Goal: Task Accomplishment & Management: Use online tool/utility

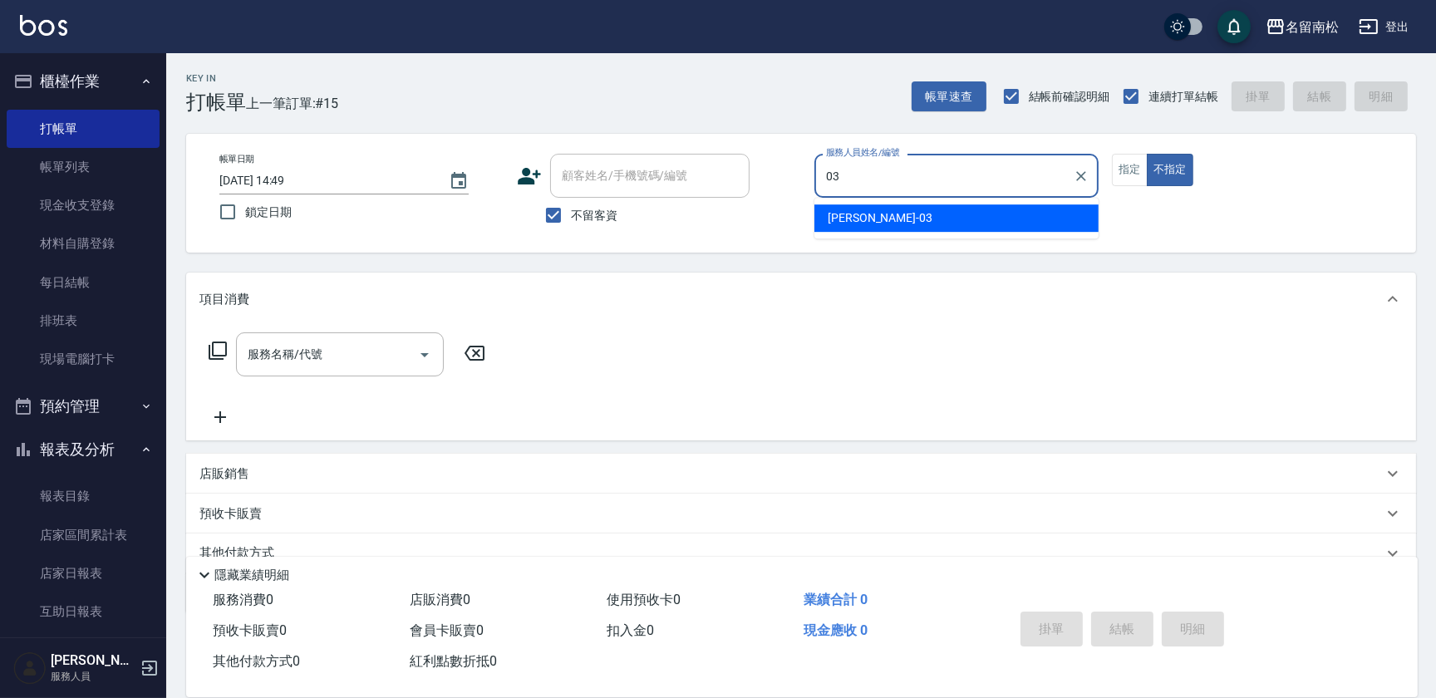
type input "[PERSON_NAME]-03"
type button "false"
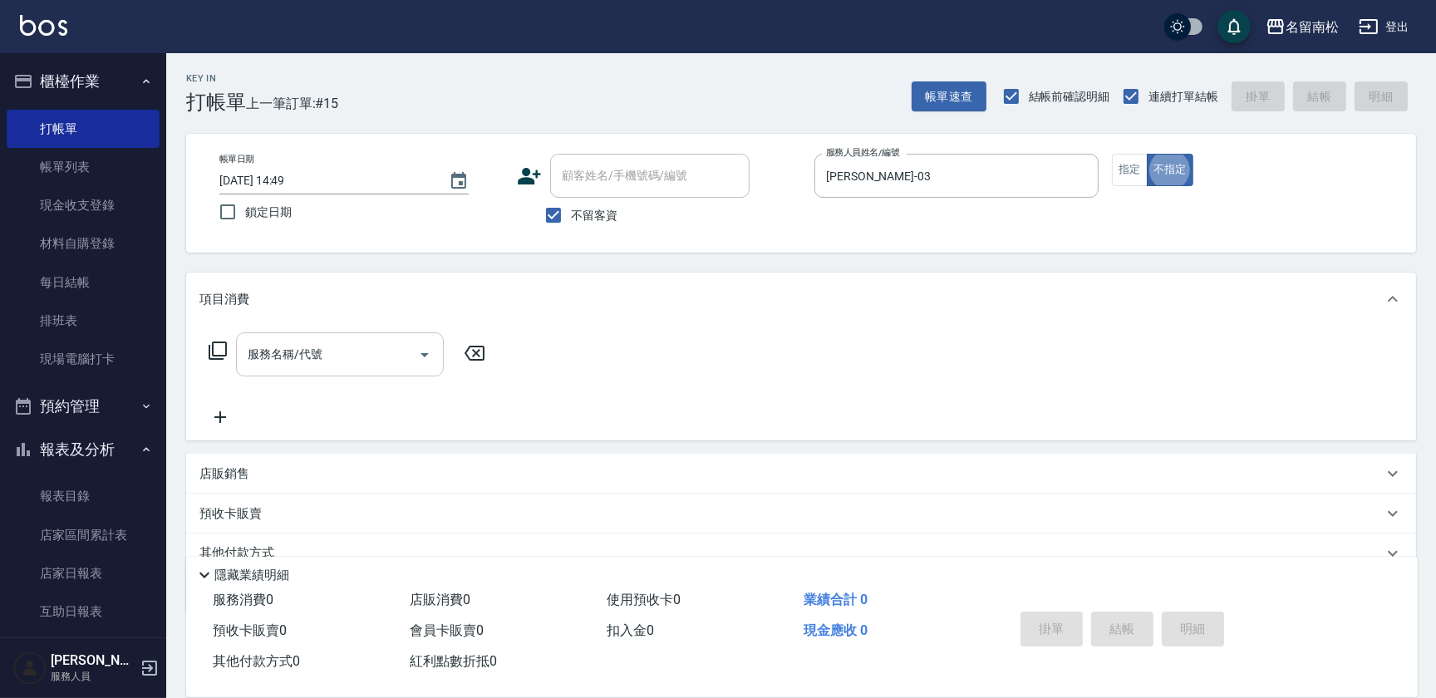
click at [337, 350] on input "服務名稱/代號" at bounding box center [328, 354] width 168 height 29
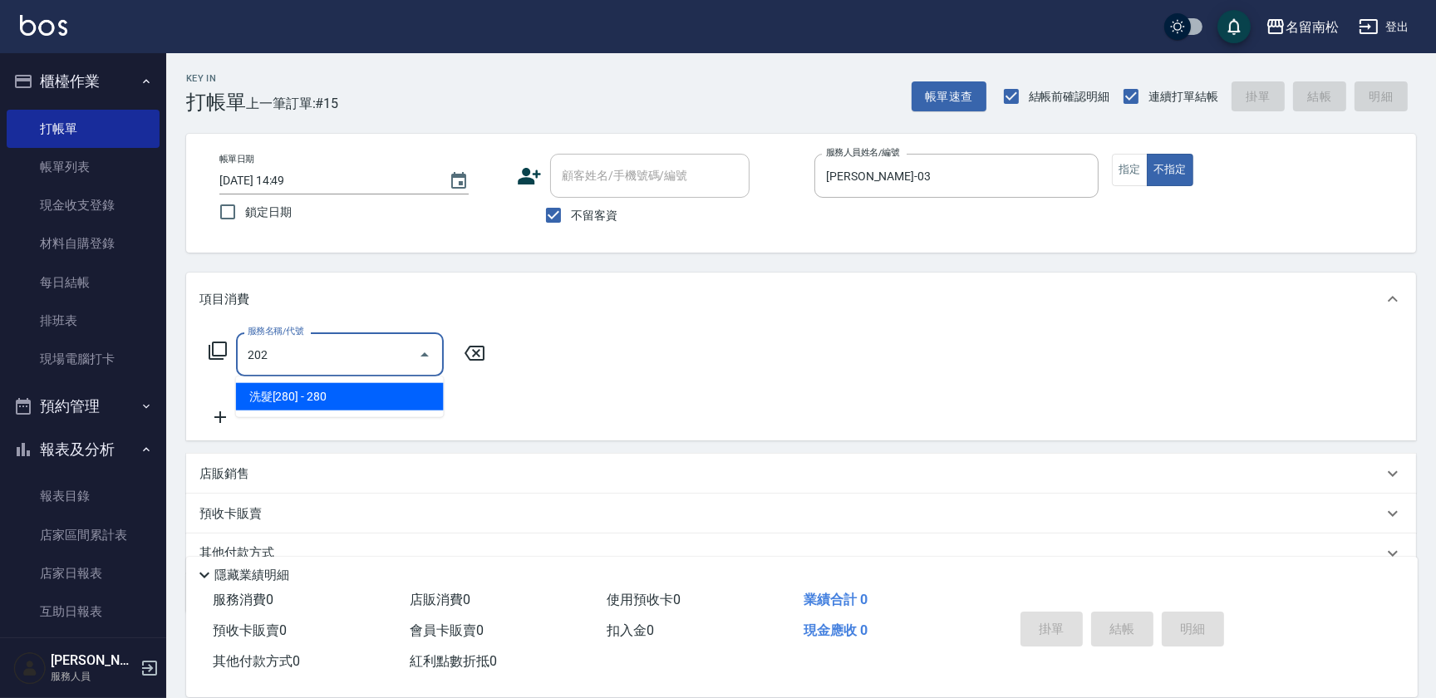
type input "洗髮[280](202)"
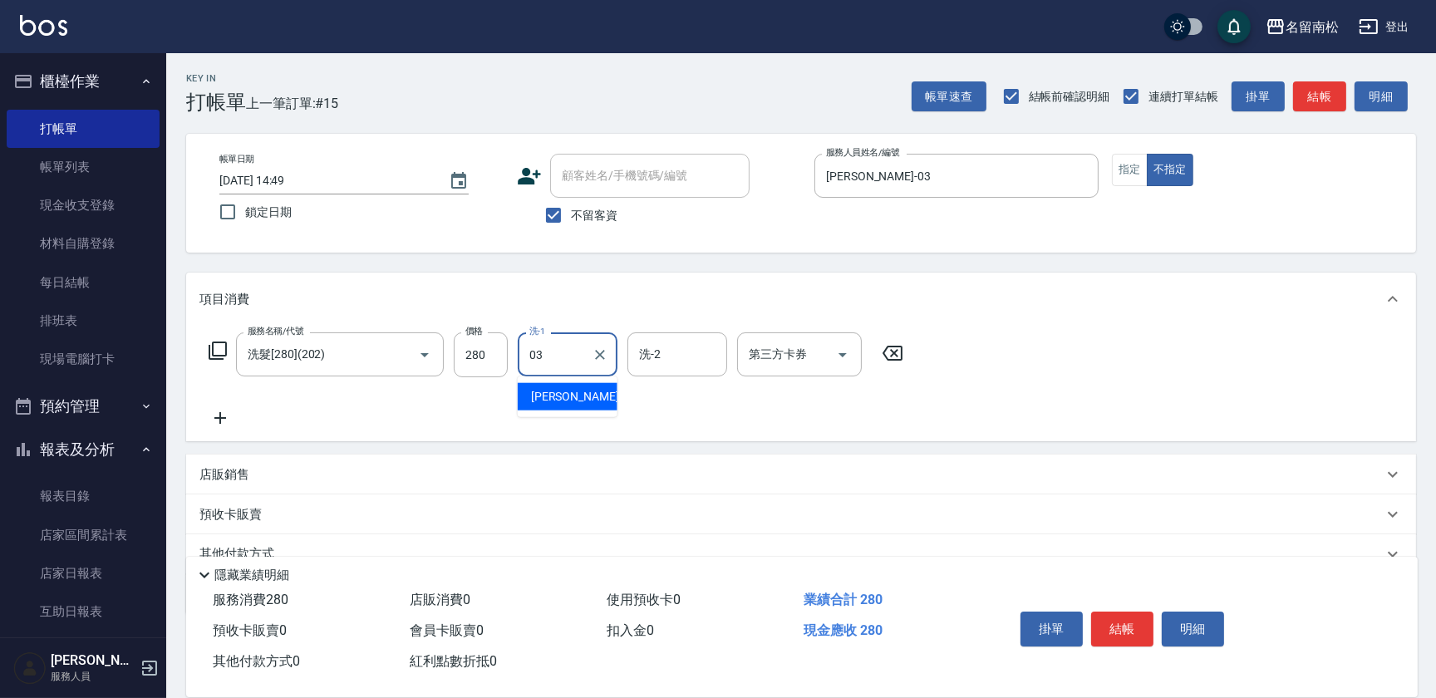
type input "[PERSON_NAME]-03"
click at [224, 423] on icon at bounding box center [220, 418] width 42 height 20
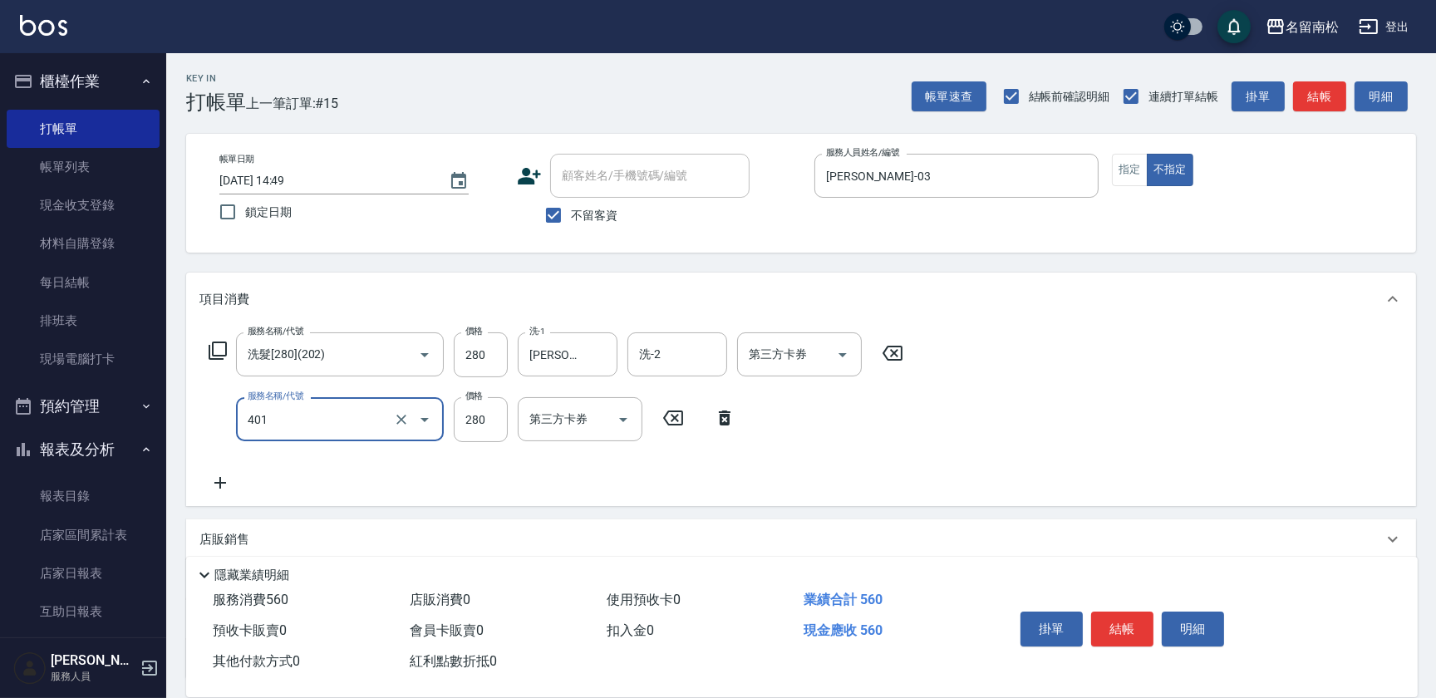
type input "剪髮(280)(401)"
type input "100"
click at [1136, 632] on button "結帳" at bounding box center [1122, 629] width 62 height 35
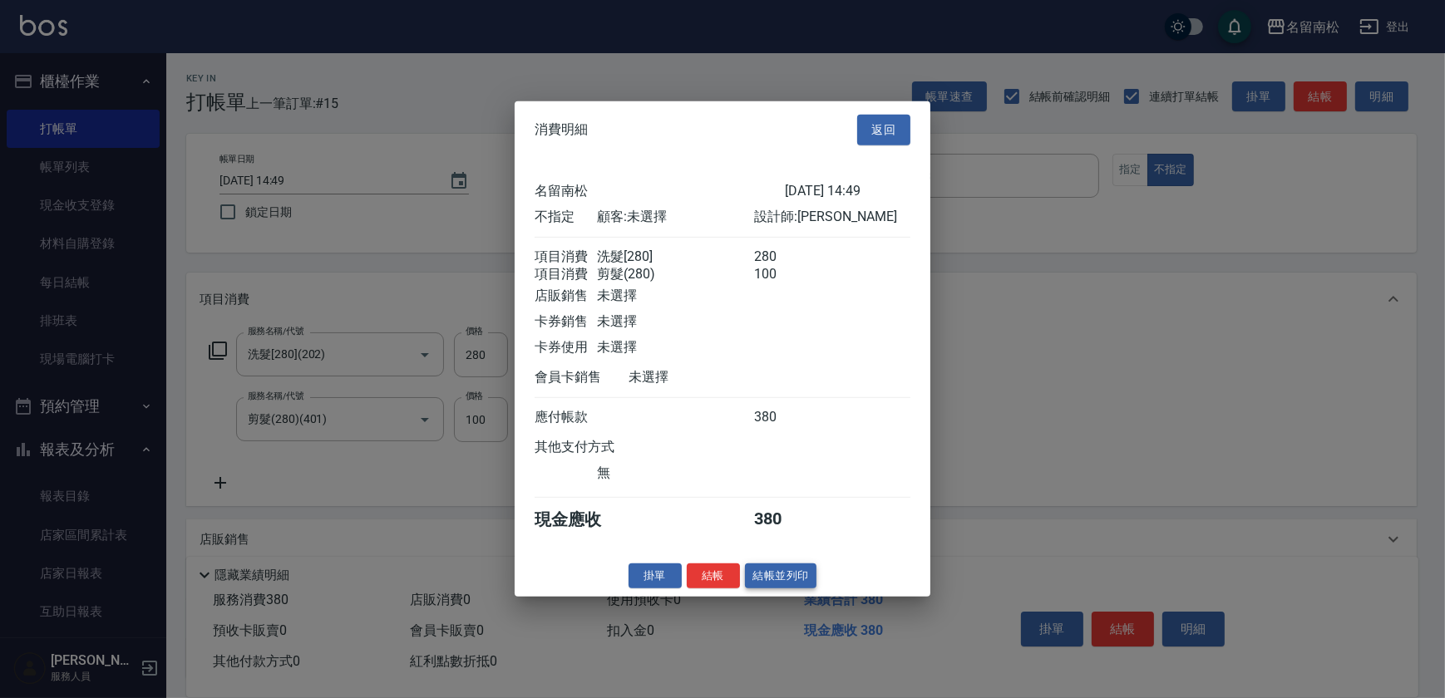
click at [803, 583] on button "結帳並列印" at bounding box center [781, 576] width 72 height 26
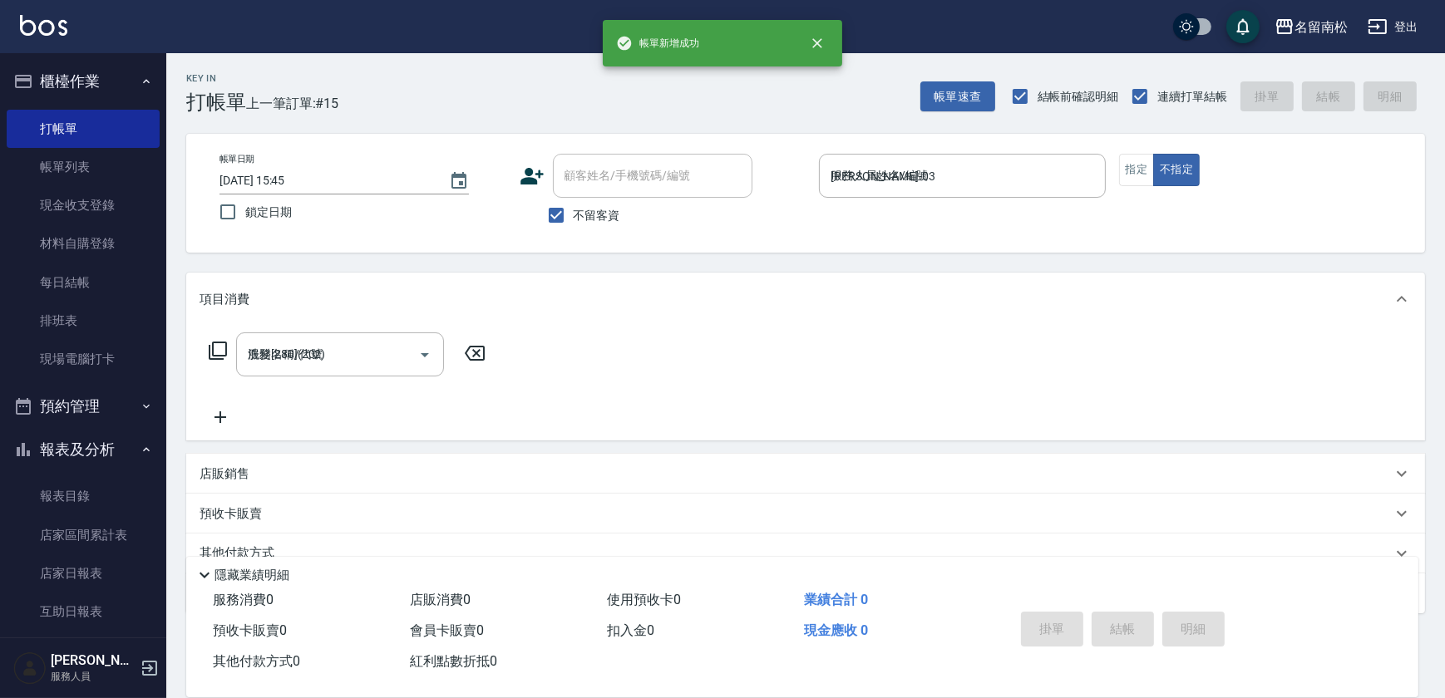
type input "[DATE] 15:45"
